Goal: Information Seeking & Learning: Get advice/opinions

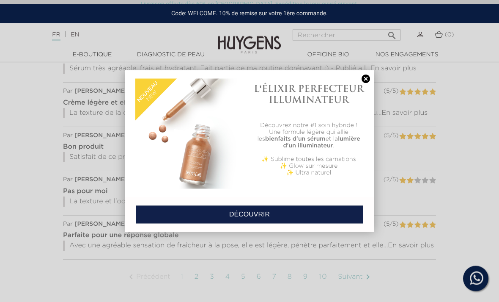
scroll to position [769, 0]
click at [363, 83] on link at bounding box center [366, 78] width 12 height 9
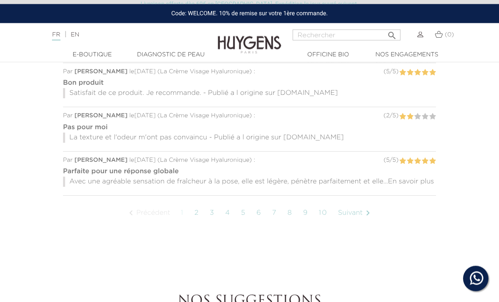
scroll to position [835, 0]
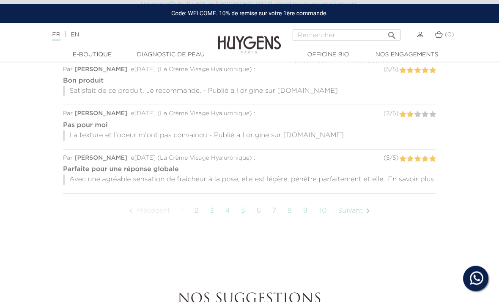
click at [362, 214] on link "Suivant " at bounding box center [355, 211] width 43 height 21
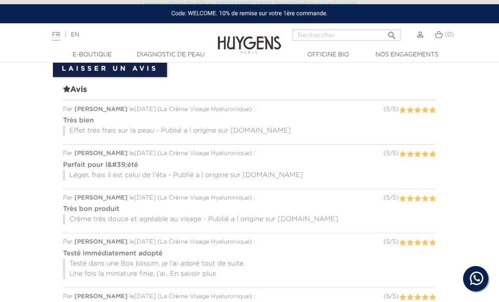
scroll to position [707, 0]
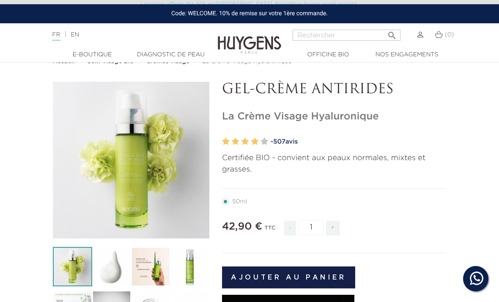
click at [297, 136] on link "- 507 avis" at bounding box center [359, 141] width 176 height 13
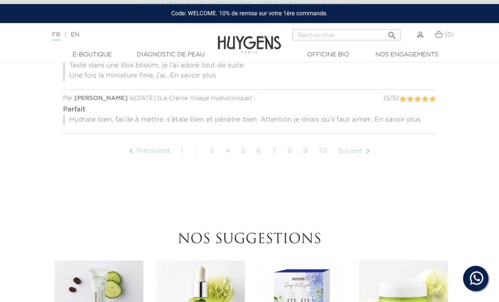
scroll to position [905, 0]
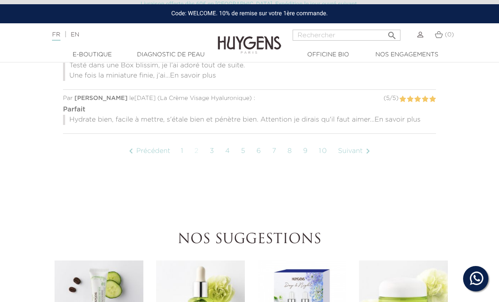
click at [288, 144] on link "8" at bounding box center [290, 150] width 14 height 21
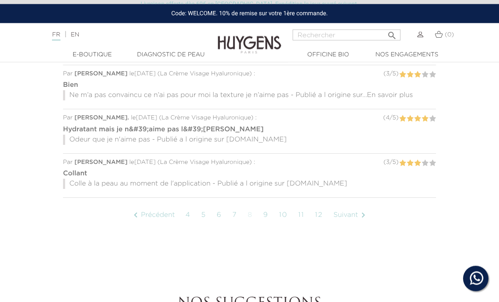
scroll to position [831, 0]
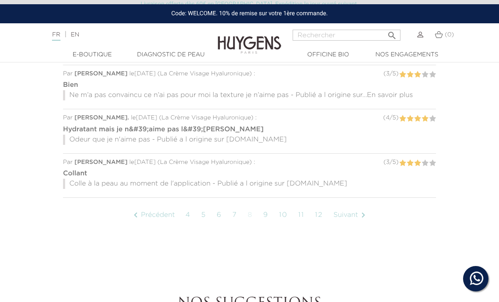
click at [292, 209] on link "10" at bounding box center [283, 214] width 17 height 21
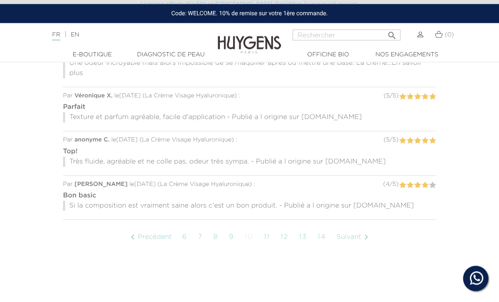
scroll to position [819, 0]
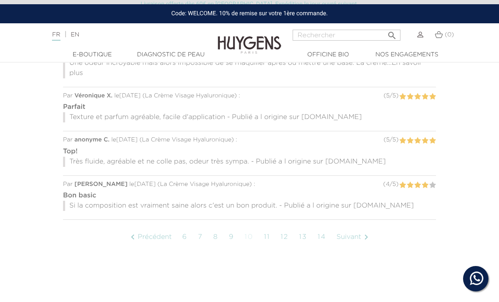
click at [354, 234] on link "Suivant " at bounding box center [354, 236] width 43 height 21
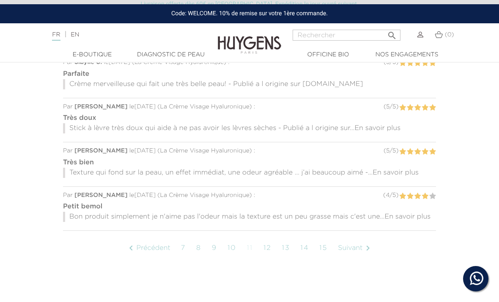
scroll to position [798, 0]
click at [361, 248] on link "Suivant " at bounding box center [355, 248] width 43 height 21
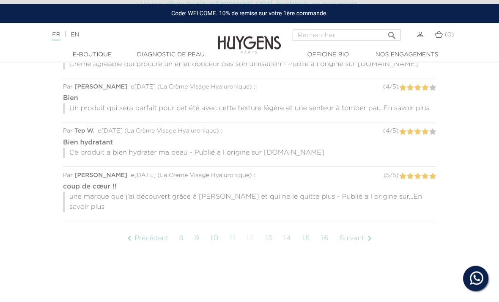
scroll to position [828, 0]
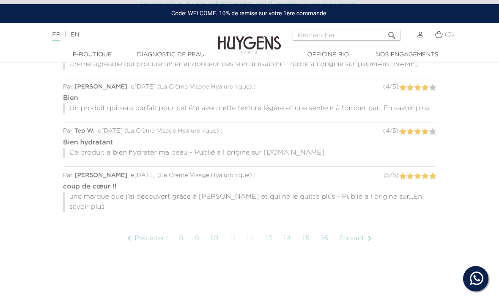
click at [363, 228] on link "Suivant " at bounding box center [357, 238] width 43 height 21
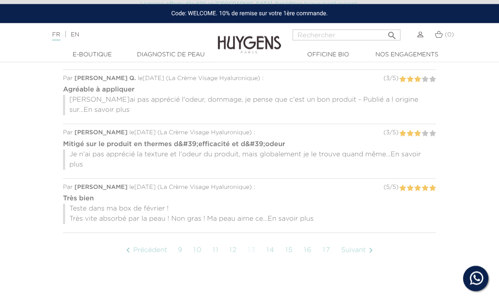
scroll to position [826, 0]
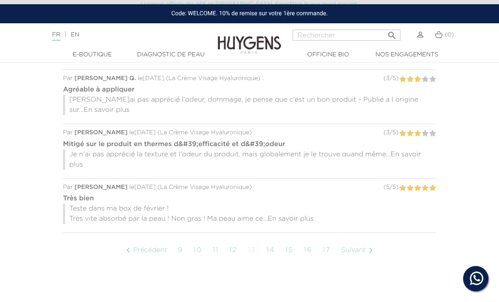
click at [361, 239] on link "Suivant " at bounding box center [358, 249] width 43 height 21
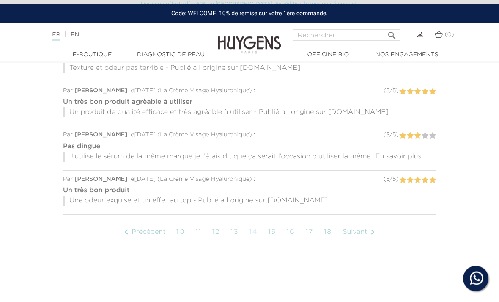
scroll to position [814, 0]
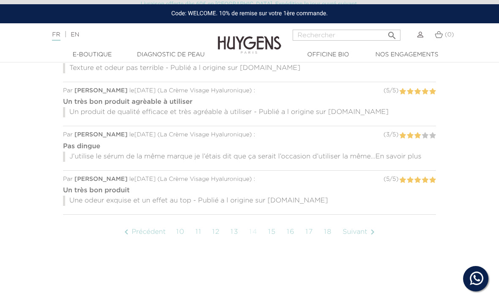
click at [358, 230] on link "Suivant " at bounding box center [360, 231] width 43 height 21
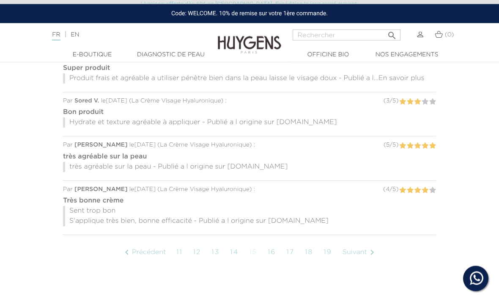
scroll to position [804, 0]
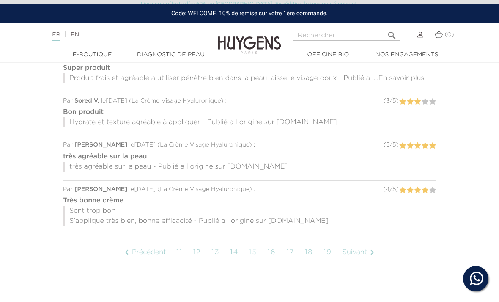
click at [361, 247] on link "Suivant " at bounding box center [360, 252] width 43 height 21
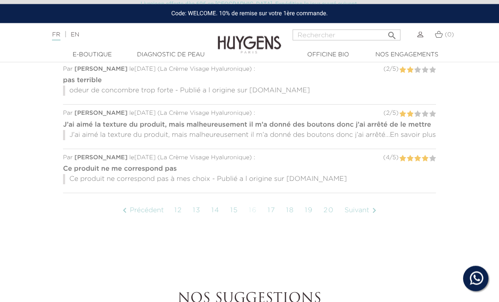
scroll to position [846, 0]
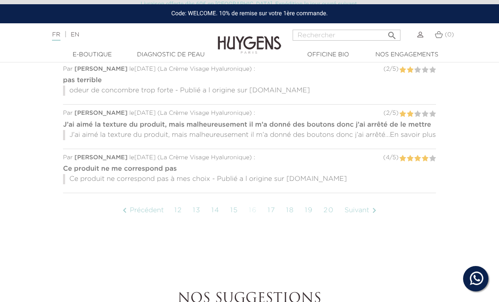
click at [367, 215] on link "Suivant " at bounding box center [362, 210] width 43 height 21
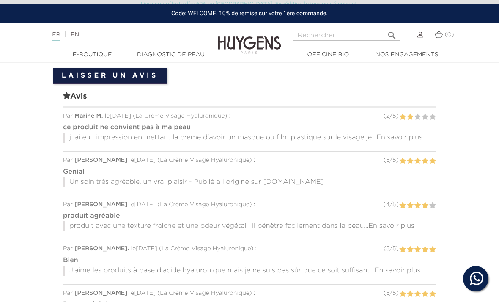
scroll to position [700, 0]
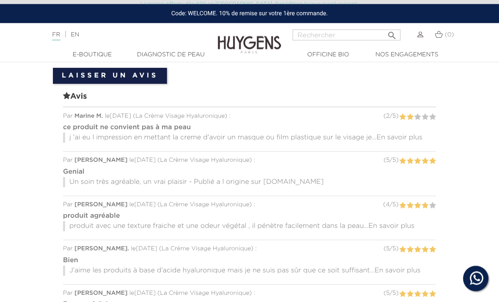
click at [415, 135] on span "En savoir plus" at bounding box center [400, 138] width 46 height 7
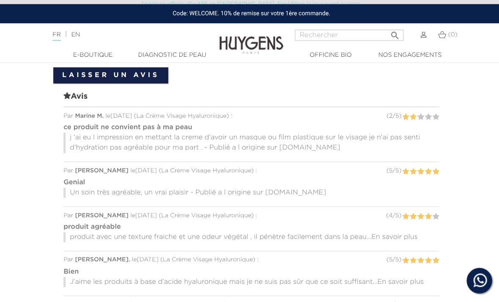
scroll to position [702, 0]
click at [76, 131] on p "j 'ai eu l impression en mettant la creme d'avoir un masque ou film plastique s…" at bounding box center [249, 141] width 373 height 20
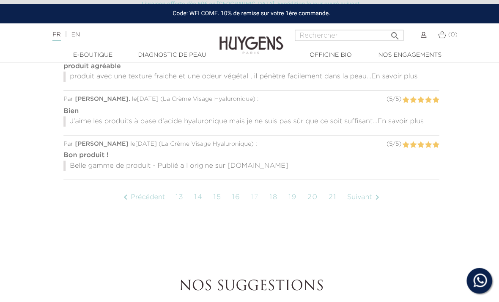
scroll to position [868, 0]
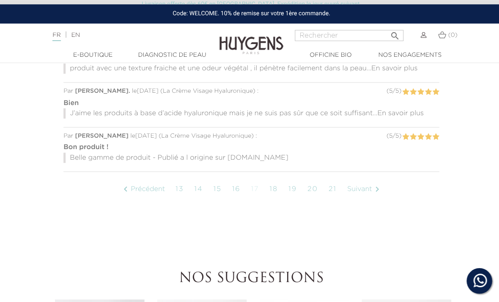
click at [366, 184] on link "Suivant " at bounding box center [362, 187] width 43 height 21
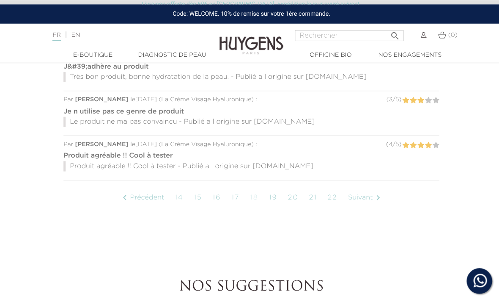
scroll to position [860, 0]
click at [368, 189] on link "Suivant " at bounding box center [362, 195] width 43 height 21
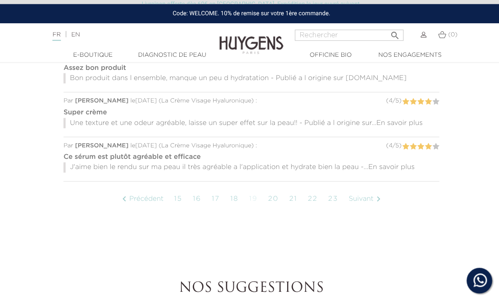
scroll to position [848, 0]
click at [365, 192] on link "Suivant " at bounding box center [363, 197] width 43 height 21
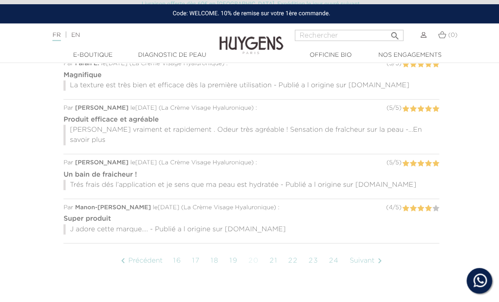
scroll to position [802, 0]
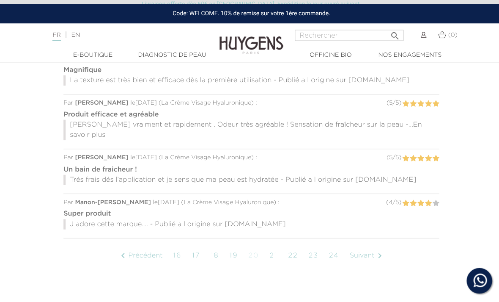
click at [366, 243] on link "Suivant " at bounding box center [364, 253] width 43 height 21
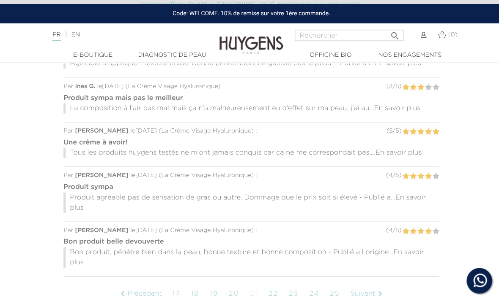
scroll to position [775, 0]
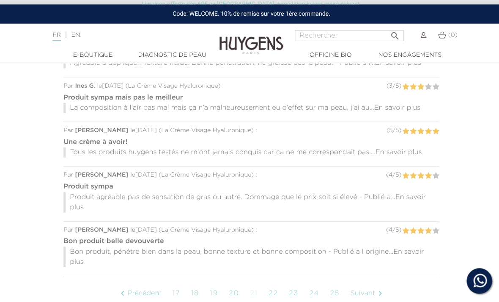
click at [406, 102] on p "La composition à l’air pas mal mais ça n’a malheureusement eu d’effet sur ma pe…" at bounding box center [249, 107] width 373 height 10
click at [389, 112] on div at bounding box center [249, 113] width 373 height 2
click at [353, 102] on p "La composition à l’air pas mal mais ça n’a malheureusement eu d’effet sur ma pe…" at bounding box center [249, 107] width 373 height 10
click at [213, 109] on p "La composition à l’air pas mal mais ça n’a malheureusement eu d’effet sur ma pe…" at bounding box center [249, 107] width 373 height 10
click at [146, 94] on strong "Produit sympa mais pas le meilleur" at bounding box center [122, 97] width 118 height 7
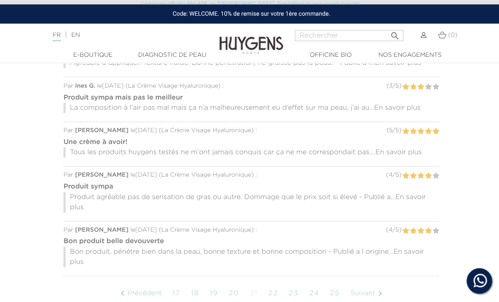
click at [368, 107] on p "La composition à l’air pas mal mais ça n’a malheureusement eu d’effet sur ma pe…" at bounding box center [249, 107] width 373 height 10
click at [155, 97] on strong "Produit sympa mais pas le meilleur" at bounding box center [122, 97] width 118 height 7
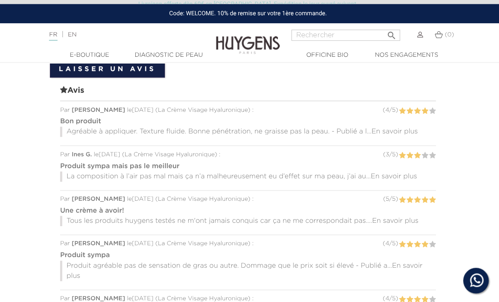
click at [402, 172] on span "En savoir plus" at bounding box center [395, 175] width 46 height 7
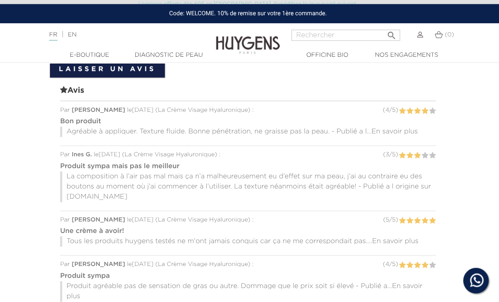
scroll to position [707, 0]
click at [380, 171] on p "La composition à l’air pas mal mais ça n’a malheureusement eu d’effet sur ma pe…" at bounding box center [249, 185] width 373 height 30
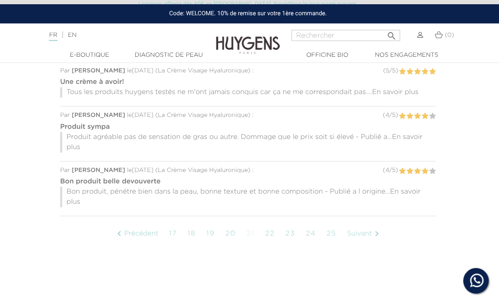
scroll to position [855, 0]
click at [363, 226] on link "Suivant " at bounding box center [365, 231] width 43 height 21
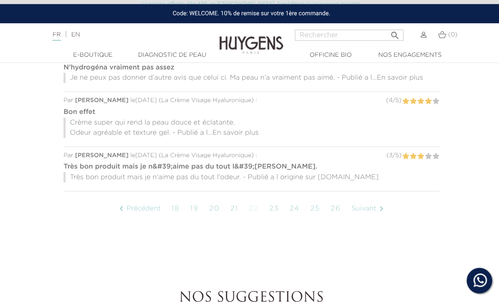
scroll to position [849, 0]
click at [366, 203] on link "Suivant " at bounding box center [366, 206] width 43 height 21
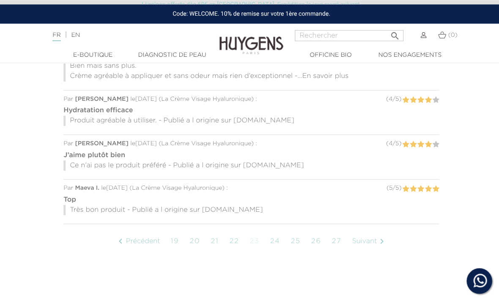
scroll to position [827, 0]
click at [368, 229] on link "Suivant " at bounding box center [366, 239] width 43 height 21
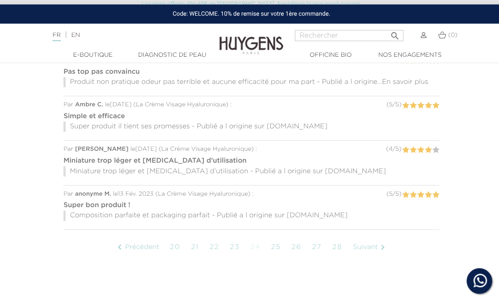
scroll to position [801, 0]
click at [368, 243] on link "Suivant " at bounding box center [367, 244] width 43 height 21
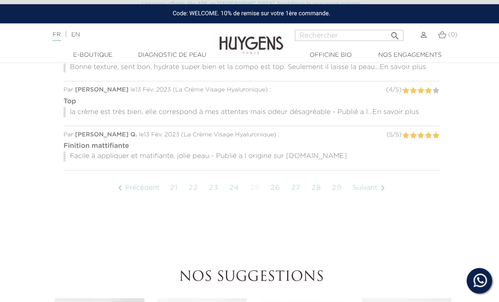
scroll to position [860, 0]
click at [372, 182] on link "Suivant " at bounding box center [367, 185] width 43 height 21
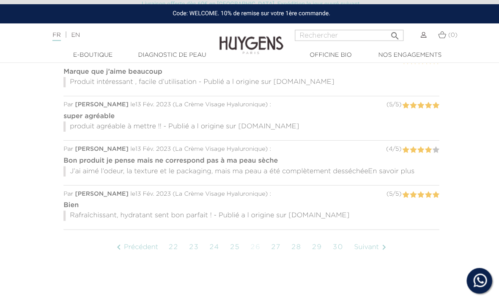
scroll to position [802, 0]
click at [373, 241] on link "Suivant " at bounding box center [368, 244] width 43 height 21
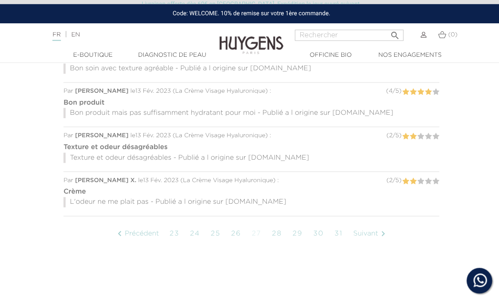
scroll to position [815, 0]
click at [367, 228] on link "Suivant " at bounding box center [368, 231] width 43 height 21
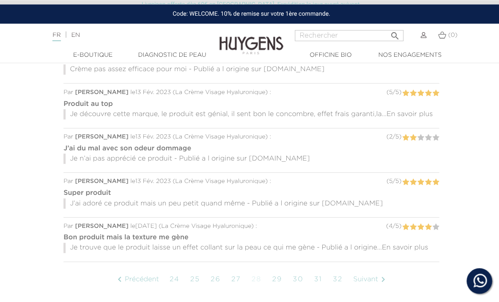
scroll to position [768, 0]
click at [417, 111] on span "En savoir plus" at bounding box center [407, 114] width 46 height 7
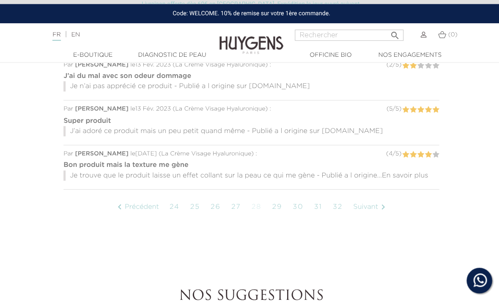
scroll to position [851, 0]
click at [407, 172] on span "En savoir plus" at bounding box center [402, 174] width 46 height 7
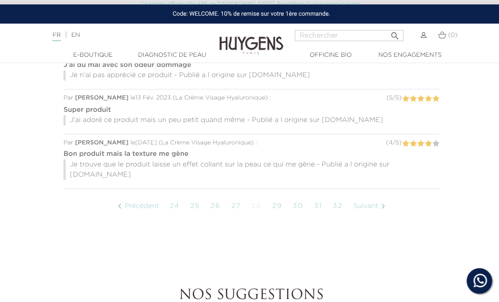
scroll to position [863, 0]
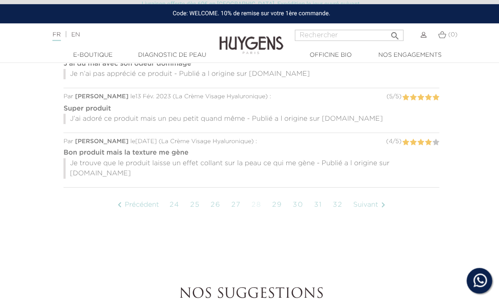
click at [376, 193] on link "Suivant " at bounding box center [368, 203] width 43 height 21
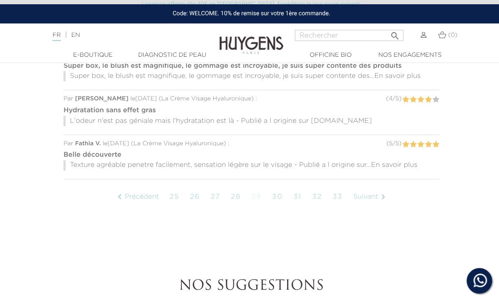
scroll to position [851, 0]
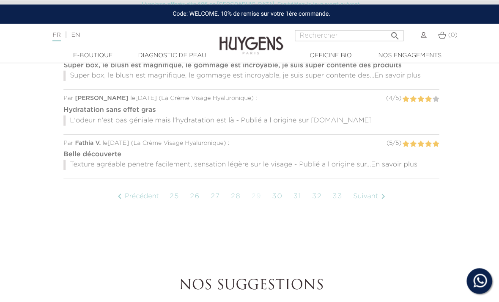
click at [411, 160] on span "En savoir plus" at bounding box center [392, 163] width 46 height 7
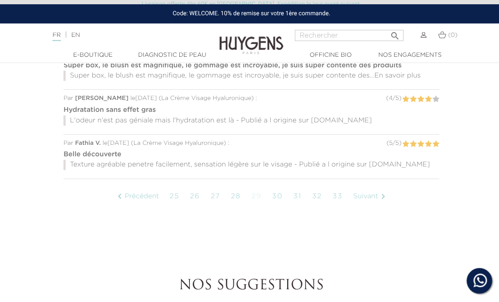
click at [371, 189] on link "Suivant " at bounding box center [368, 194] width 43 height 21
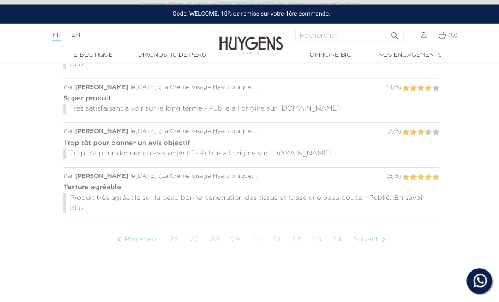
scroll to position [828, 0]
click at [371, 235] on link "Suivant " at bounding box center [368, 237] width 43 height 21
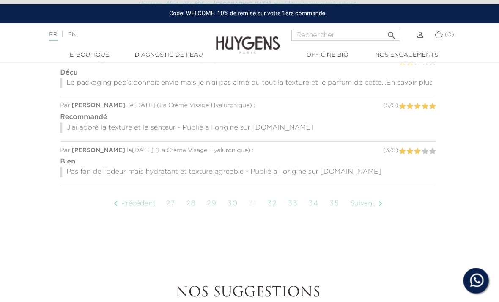
scroll to position [844, 0]
click at [372, 198] on link "Suivant " at bounding box center [368, 202] width 43 height 21
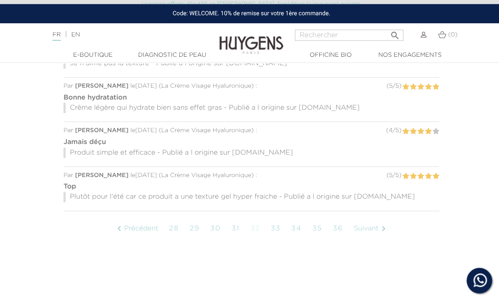
scroll to position [819, 0]
click at [370, 225] on link "Suivant " at bounding box center [368, 226] width 43 height 21
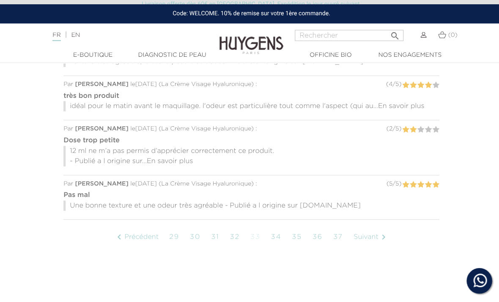
scroll to position [821, 0]
click at [372, 232] on link "Suivant " at bounding box center [368, 235] width 43 height 21
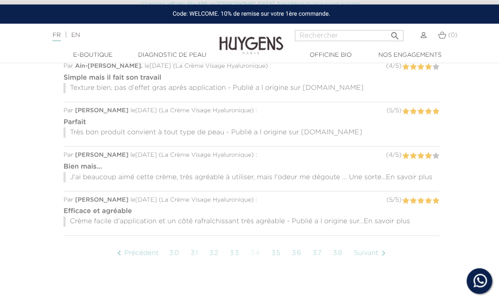
scroll to position [795, 0]
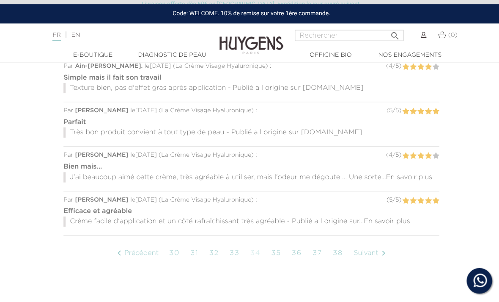
click at [364, 246] on link "Suivant " at bounding box center [368, 250] width 43 height 21
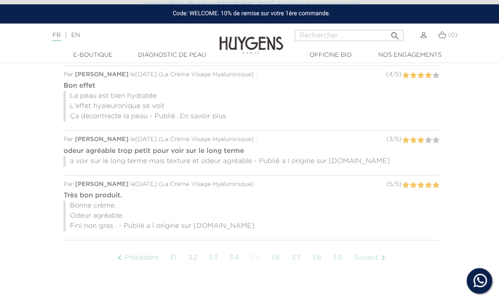
scroll to position [841, 0]
click at [367, 251] on link "Suivant " at bounding box center [368, 255] width 43 height 21
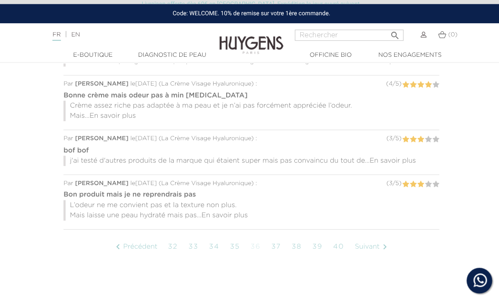
scroll to position [822, 0]
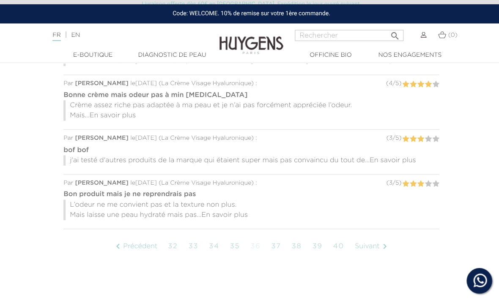
click at [231, 210] on span "En savoir plus" at bounding box center [223, 213] width 46 height 7
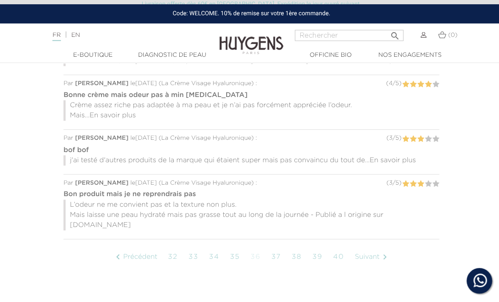
click at [370, 244] on link "Suivant " at bounding box center [369, 254] width 43 height 21
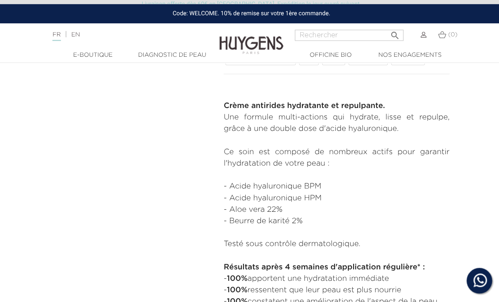
scroll to position [317, 0]
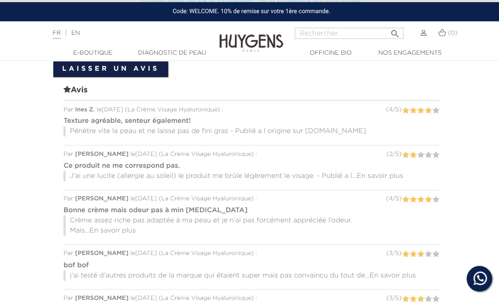
scroll to position [840, 0]
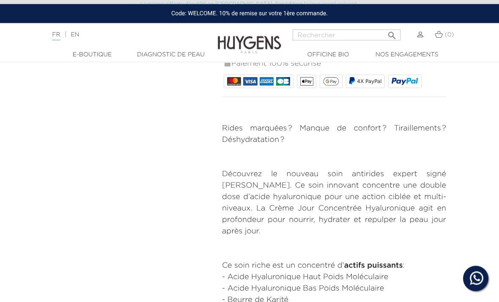
scroll to position [341, 0]
